Goal: Information Seeking & Learning: Learn about a topic

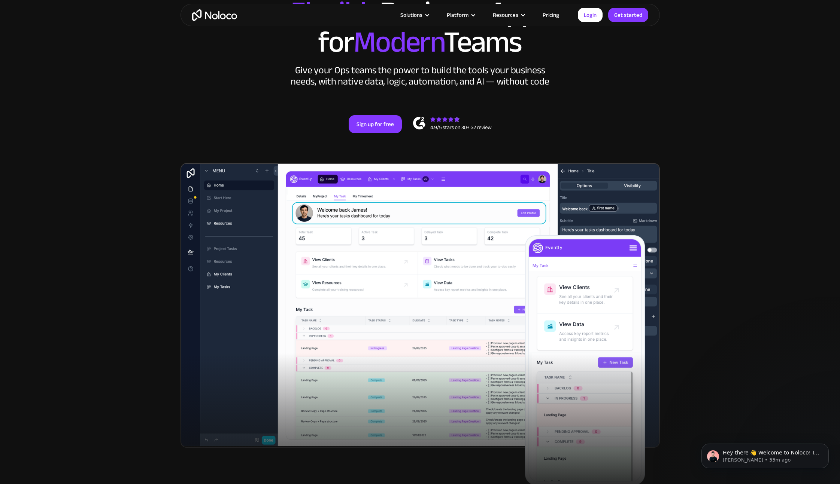
click at [557, 16] on link "Pricing" at bounding box center [550, 15] width 35 height 10
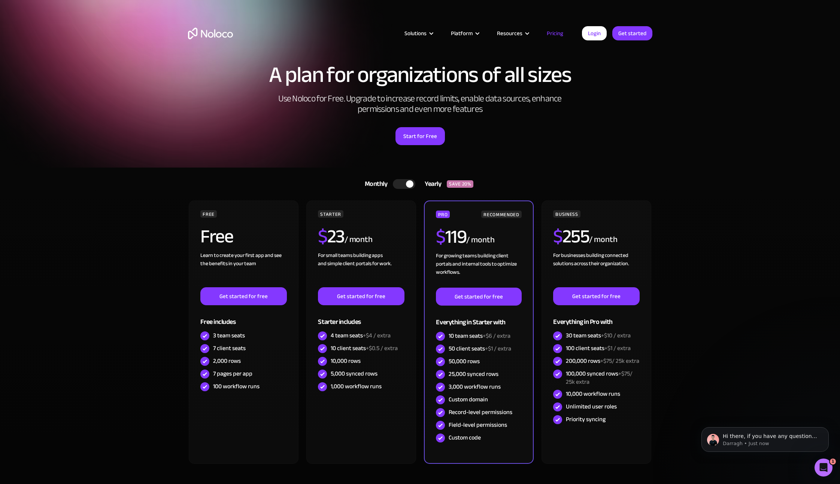
click at [206, 37] on img "home" at bounding box center [210, 34] width 45 height 12
